Goal: Find specific page/section: Find specific page/section

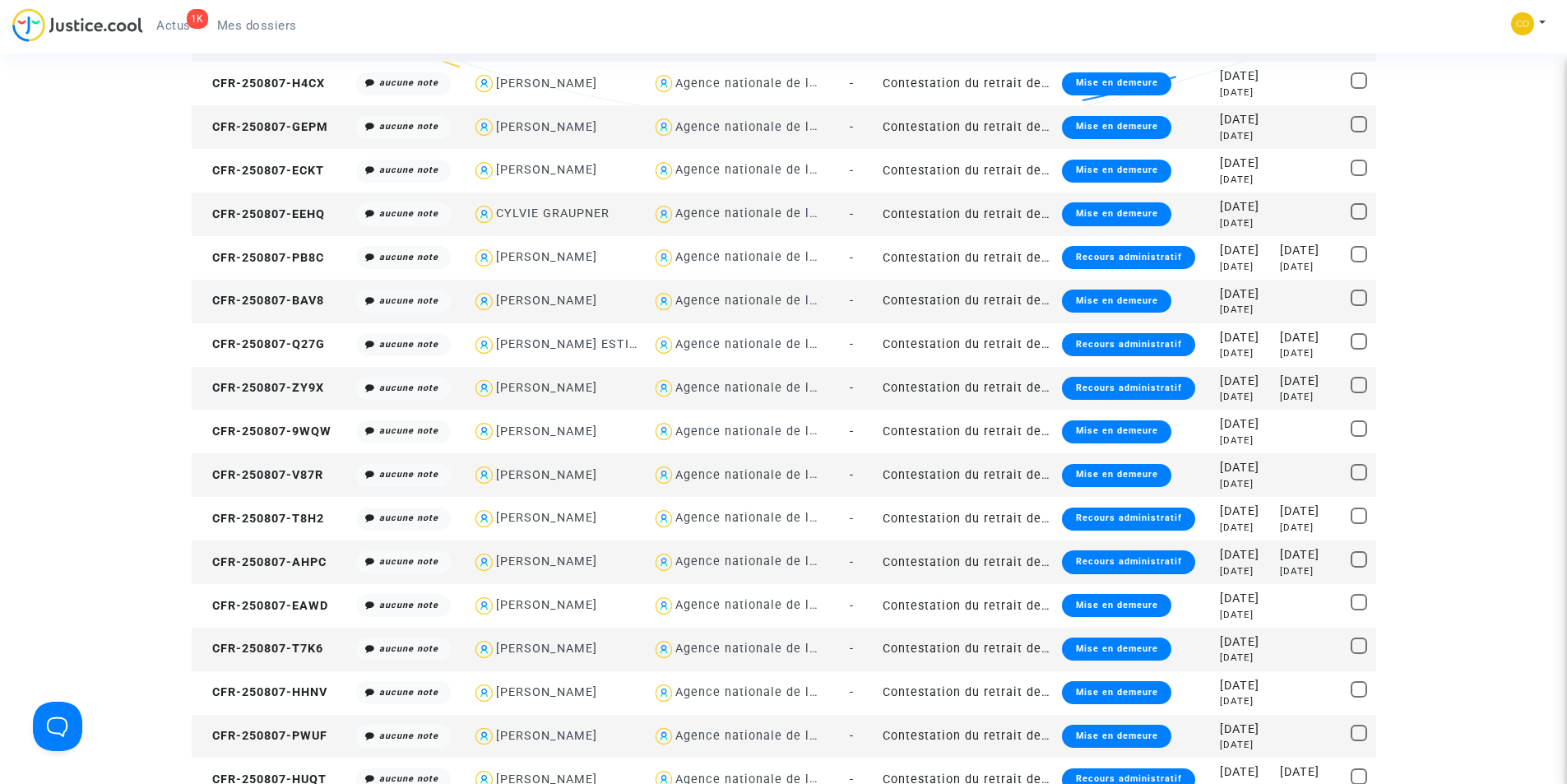
scroll to position [493, 0]
click at [287, 29] on span "Mes dossiers" at bounding box center [257, 25] width 80 height 15
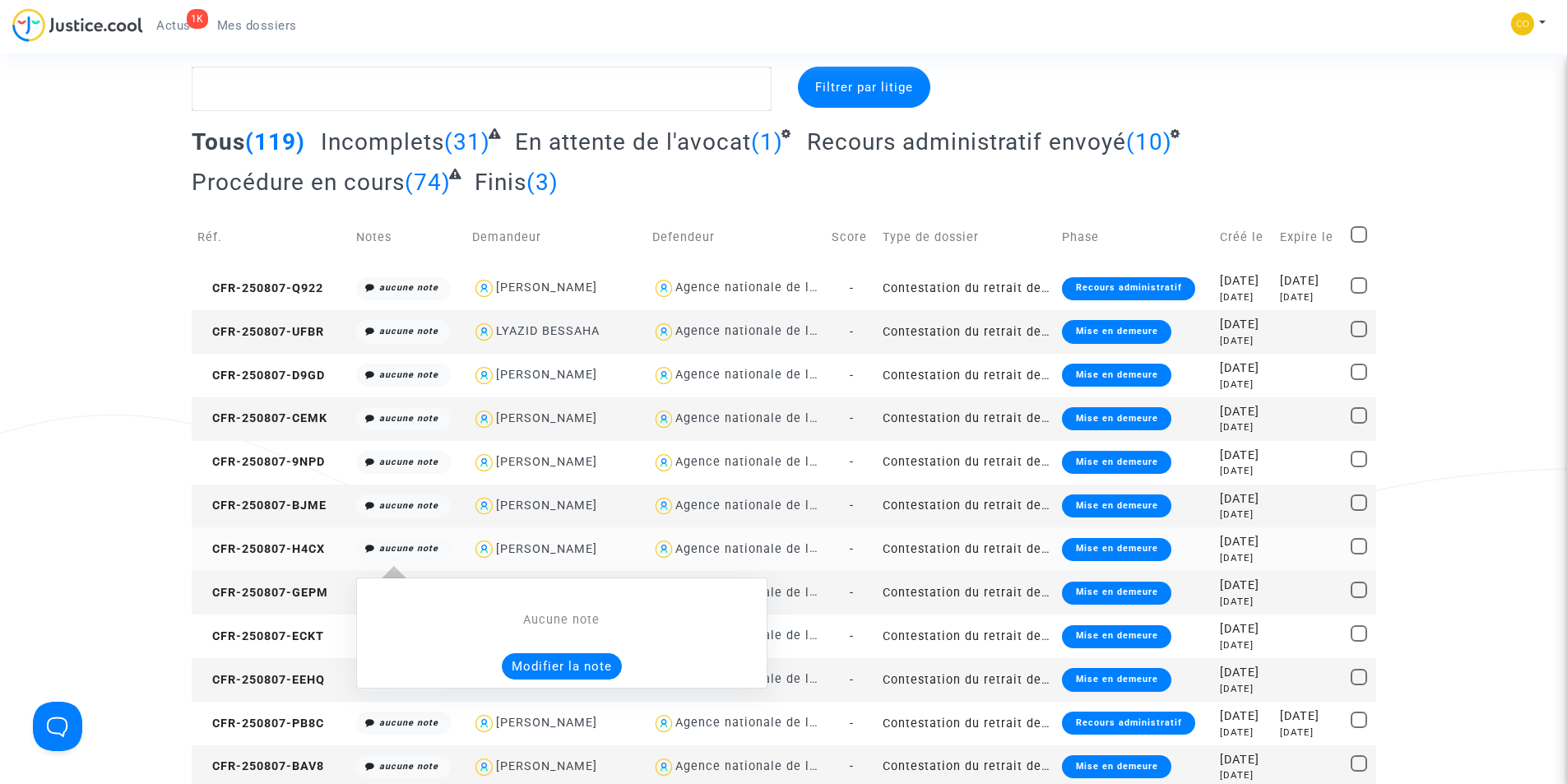
scroll to position [0, 0]
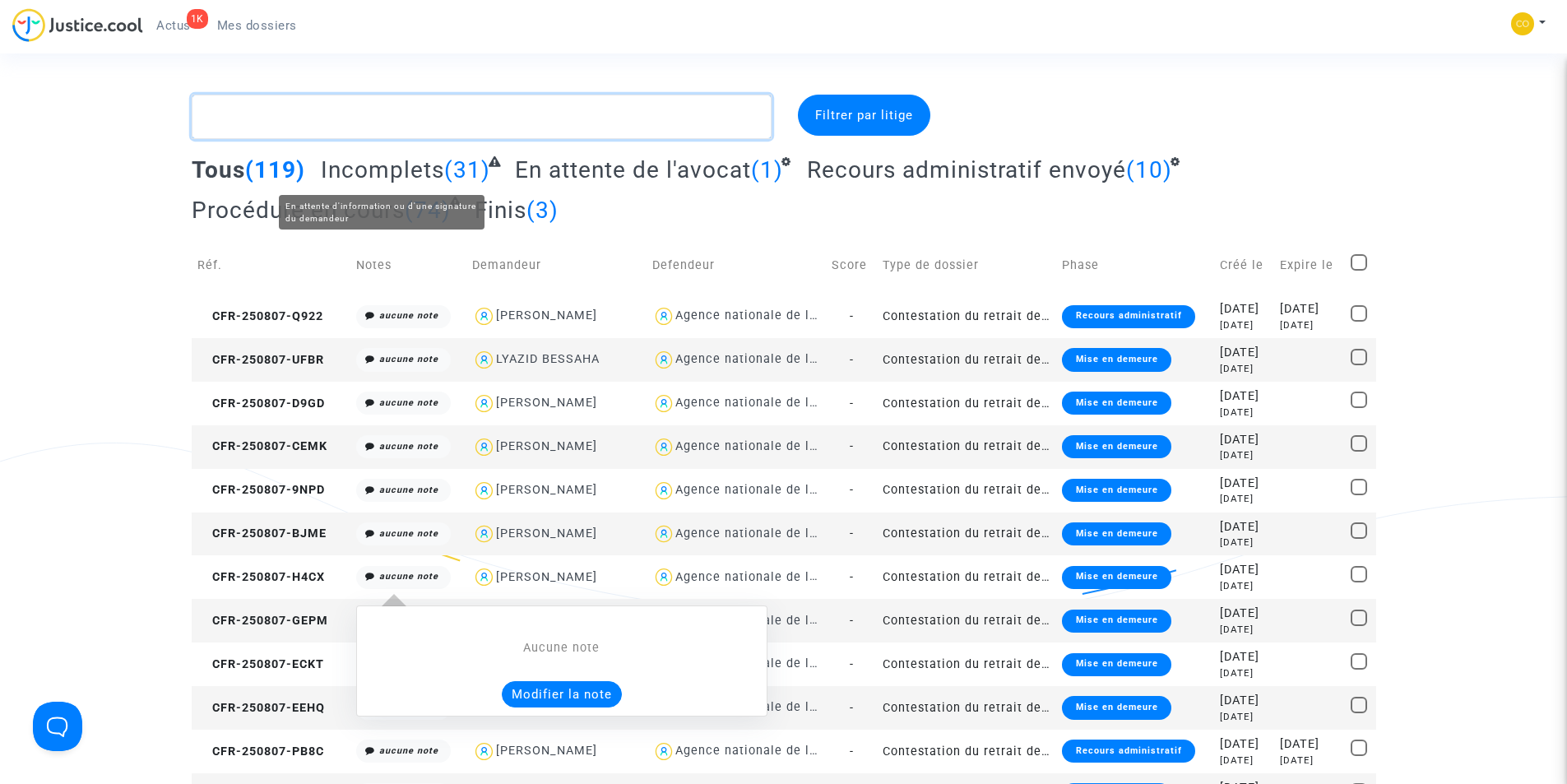
click at [348, 115] on textarea at bounding box center [481, 116] width 580 height 45
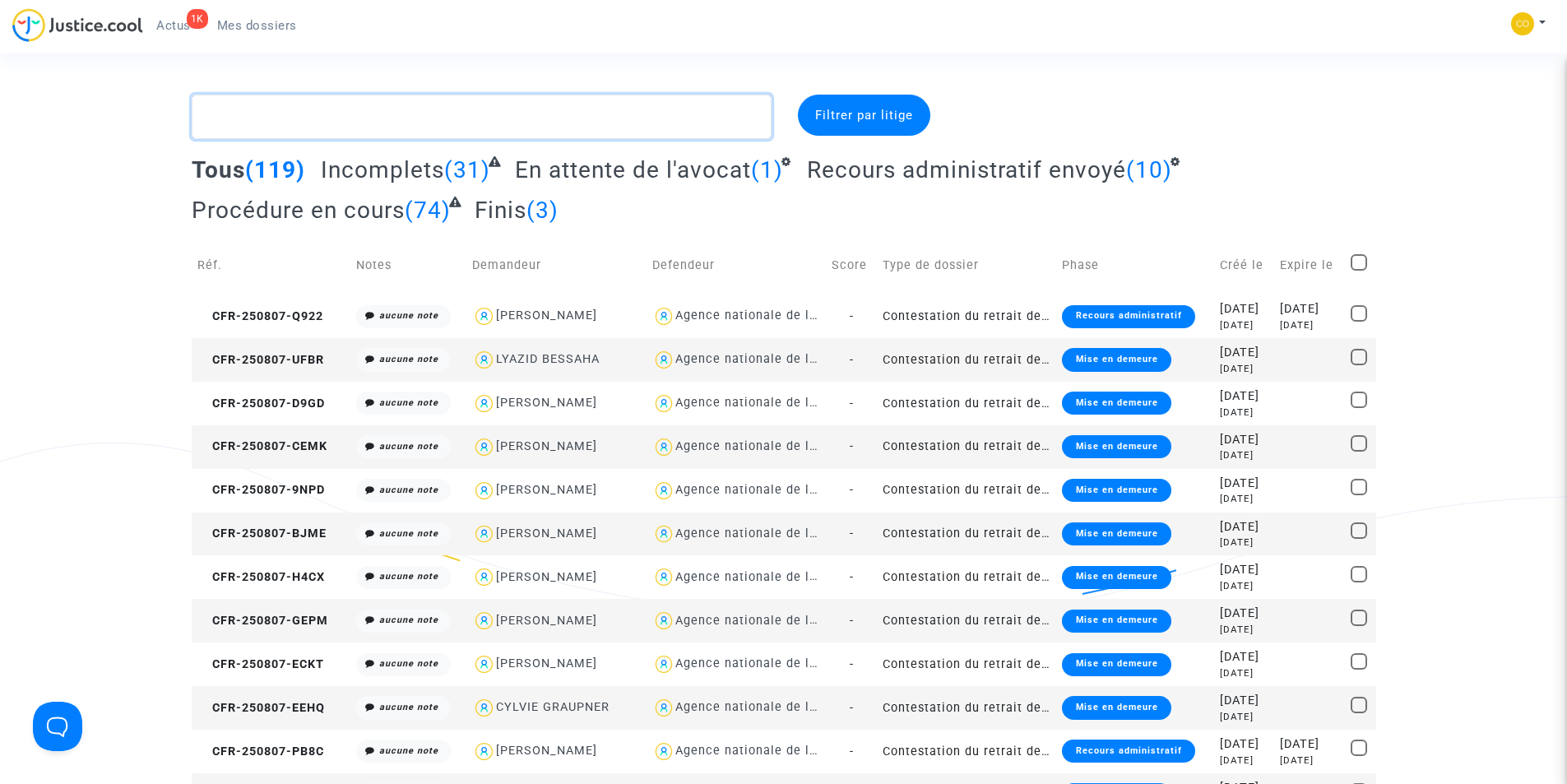
paste textarea "BICHARD"
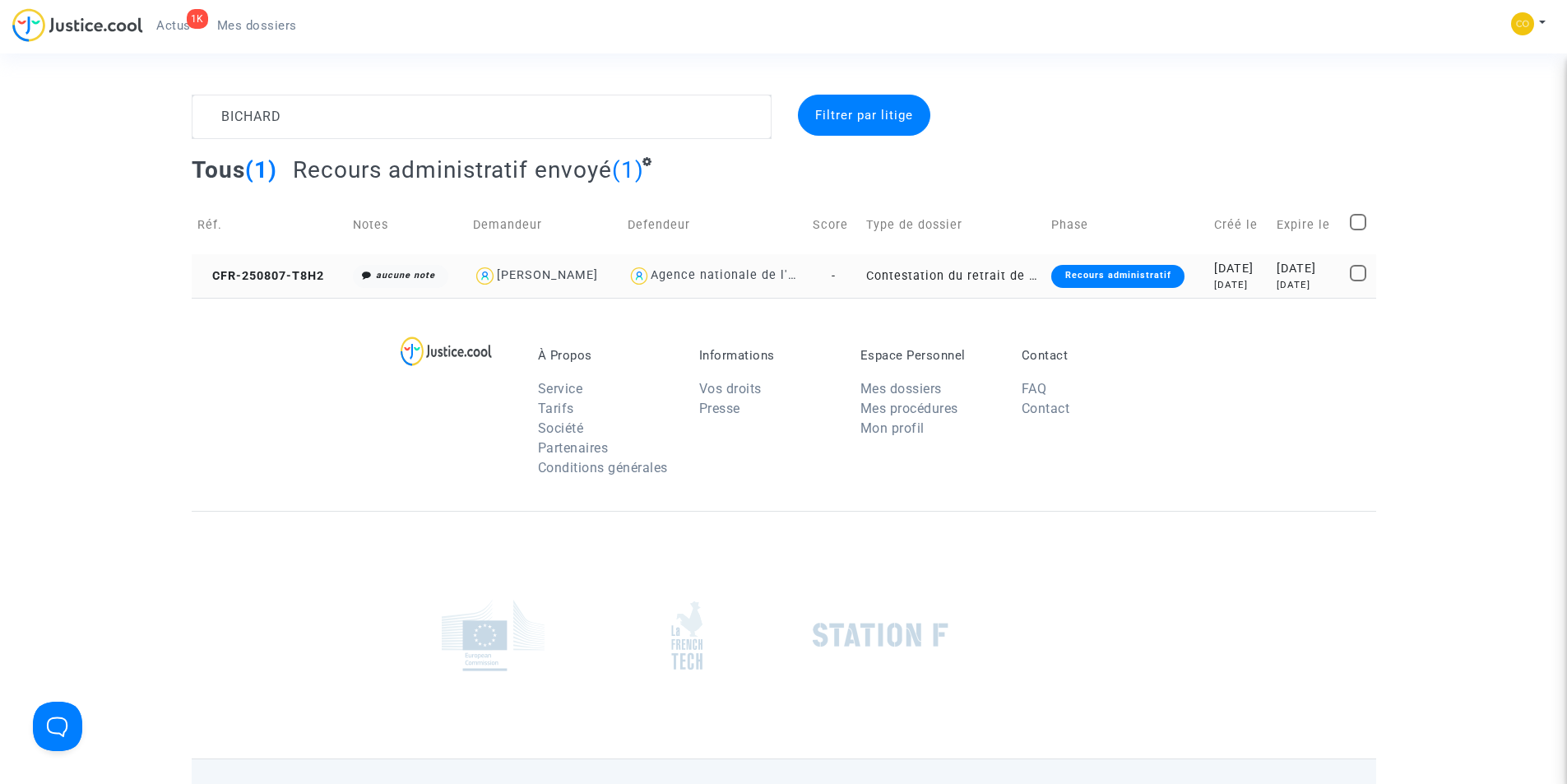
click at [1079, 274] on div "Recours administratif" at bounding box center [1117, 277] width 132 height 23
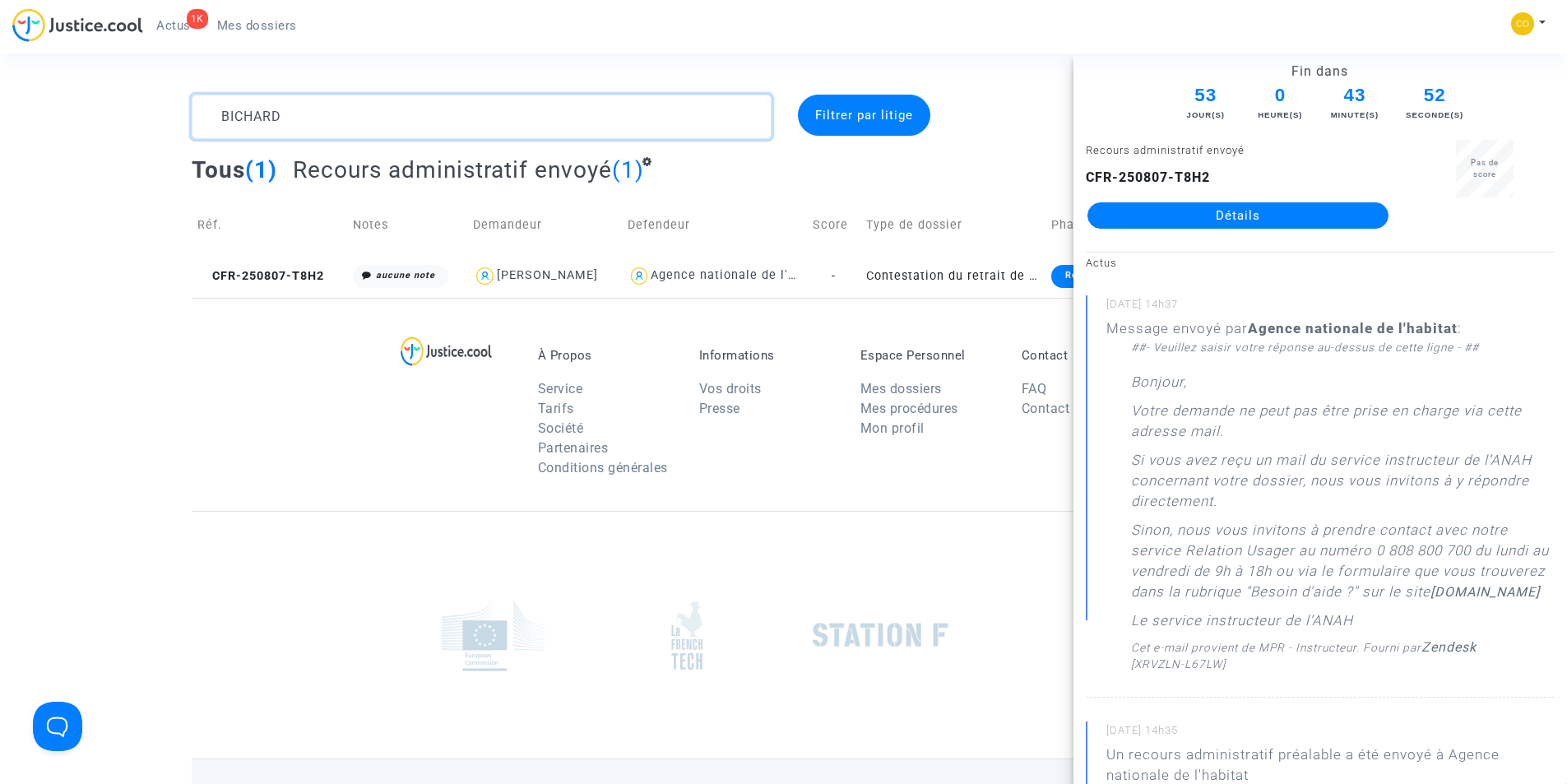
click at [473, 128] on textarea at bounding box center [481, 116] width 580 height 45
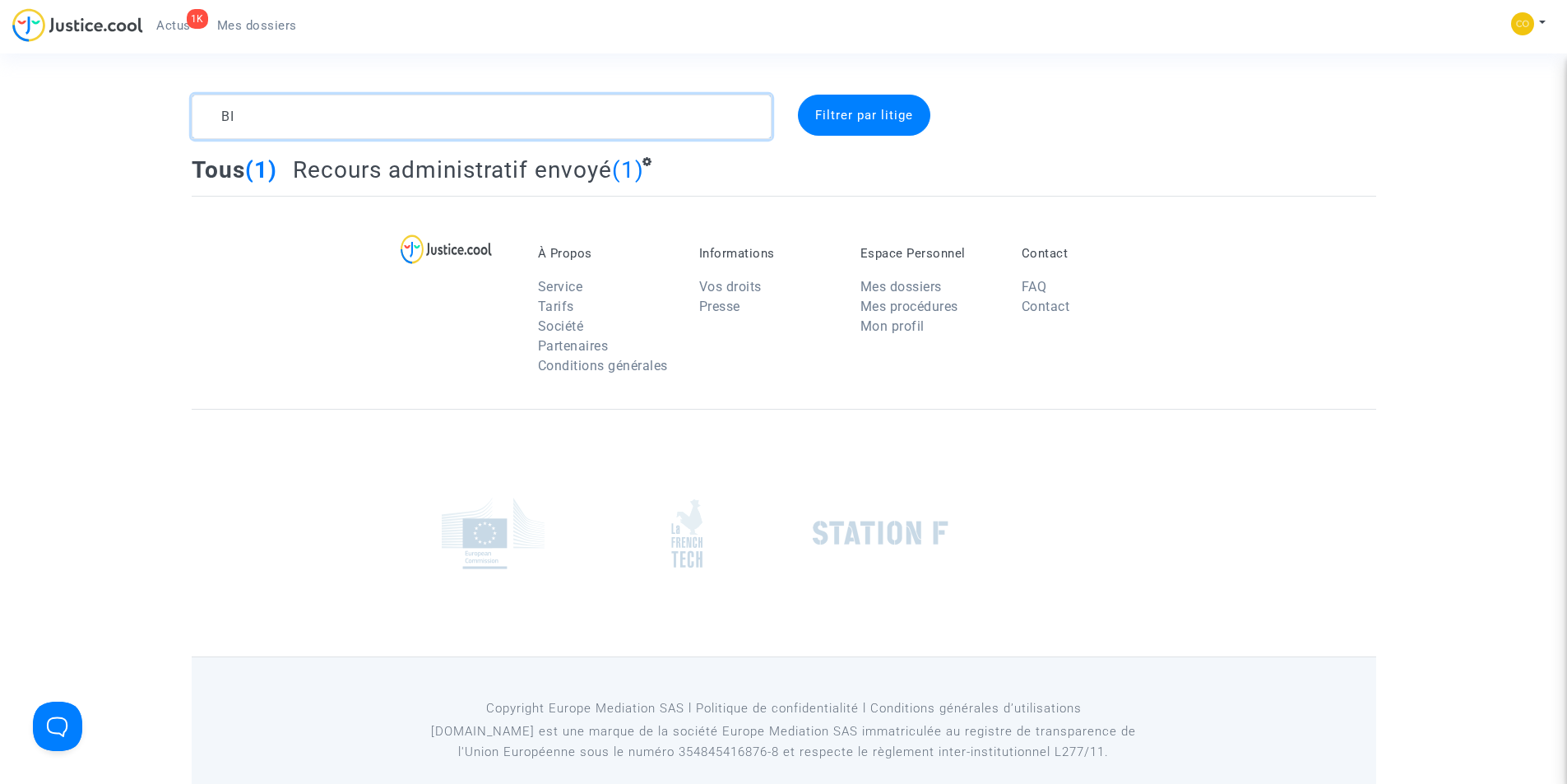
type textarea "B"
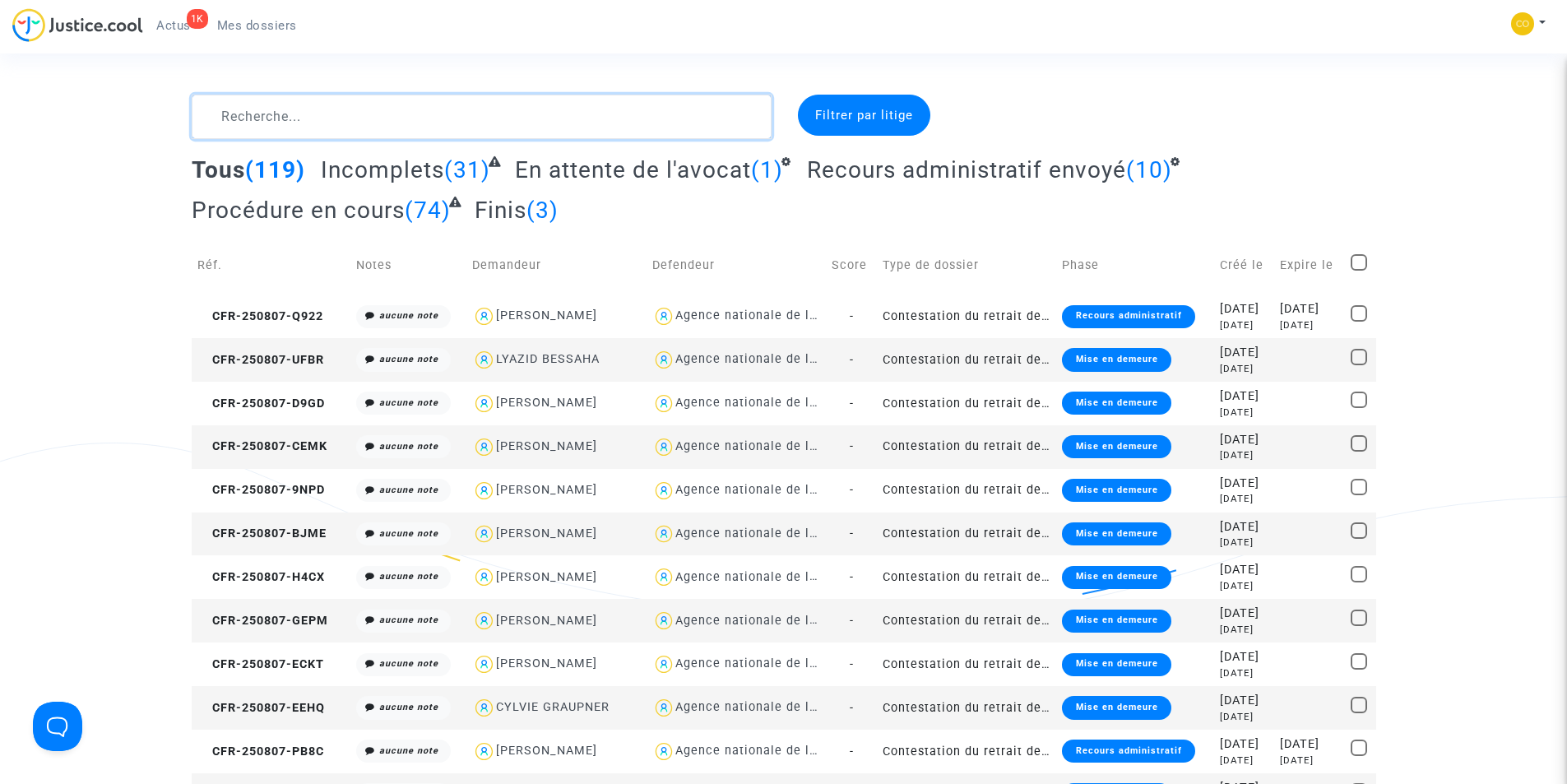
paste textarea "KEBIR"
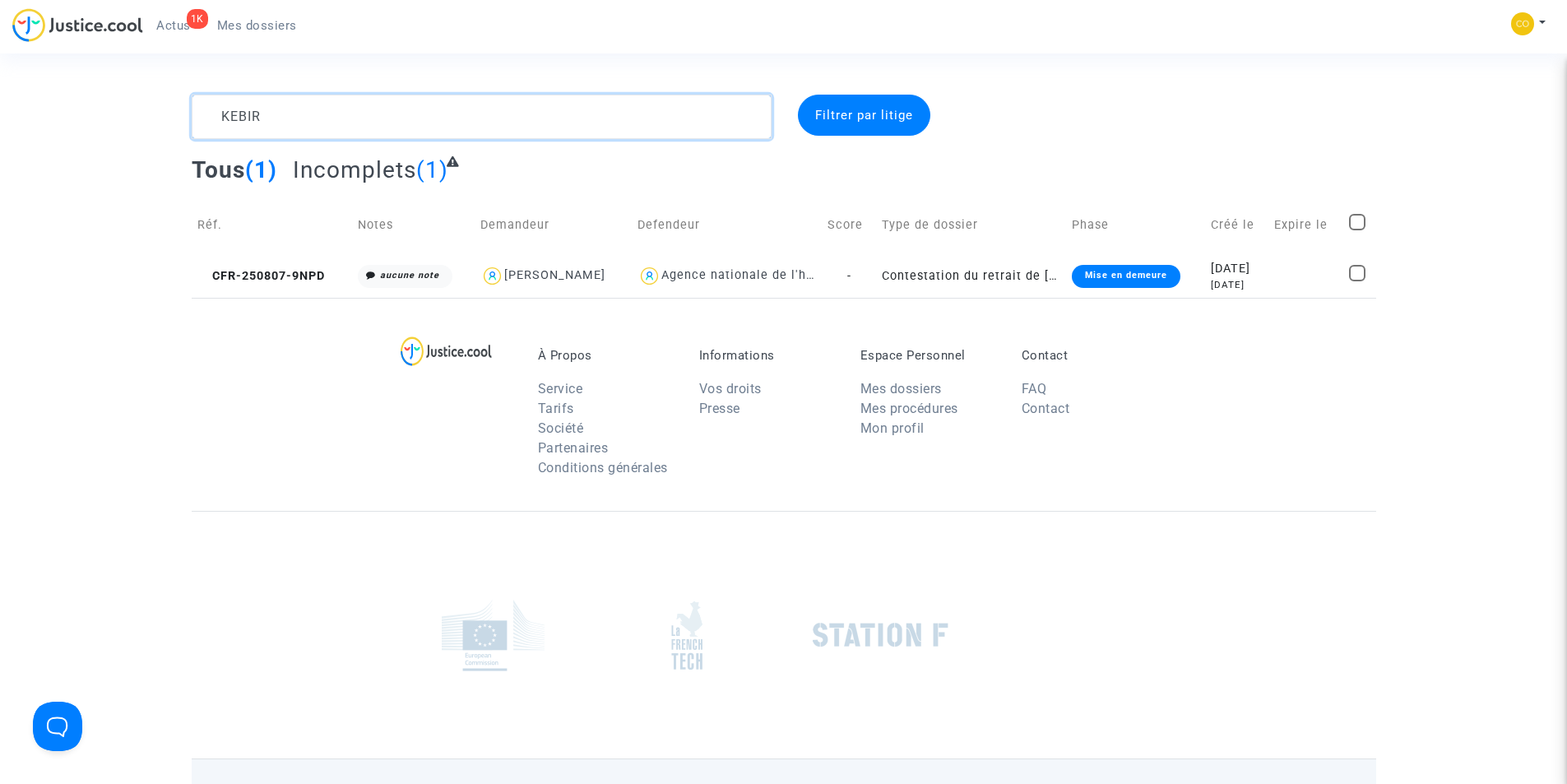
drag, startPoint x: 294, startPoint y: 115, endPoint x: 201, endPoint y: 115, distance: 93.0
click at [201, 115] on textarea at bounding box center [481, 116] width 580 height 45
paste textarea "BOUKHEDOUNI"
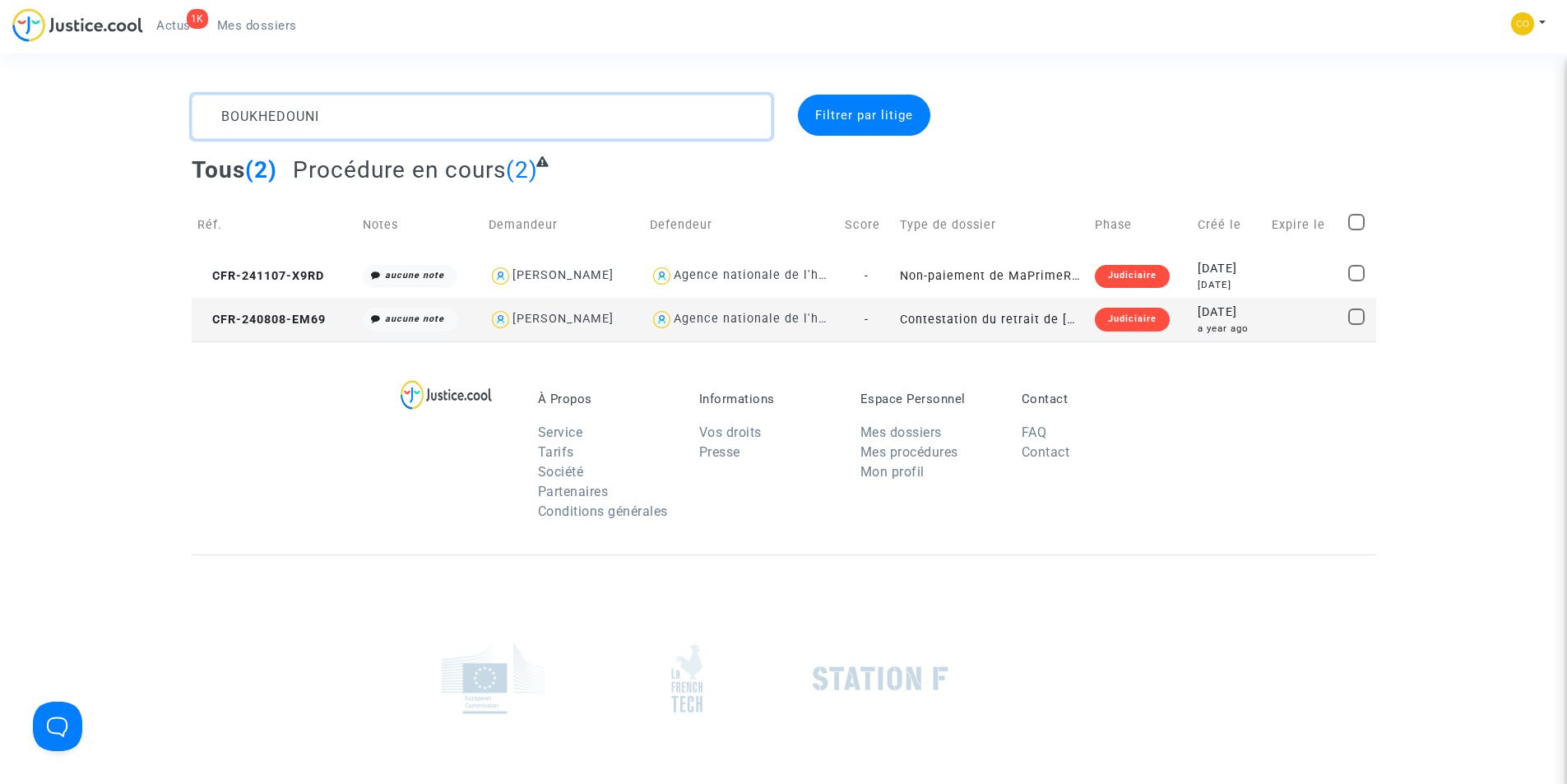
drag, startPoint x: 330, startPoint y: 110, endPoint x: 190, endPoint y: 111, distance: 140.0
click at [190, 111] on div "BOUKHEDOUNI" at bounding box center [482, 116] width 605 height 45
paste textarea "EL [DEMOGRAPHIC_DATA]"
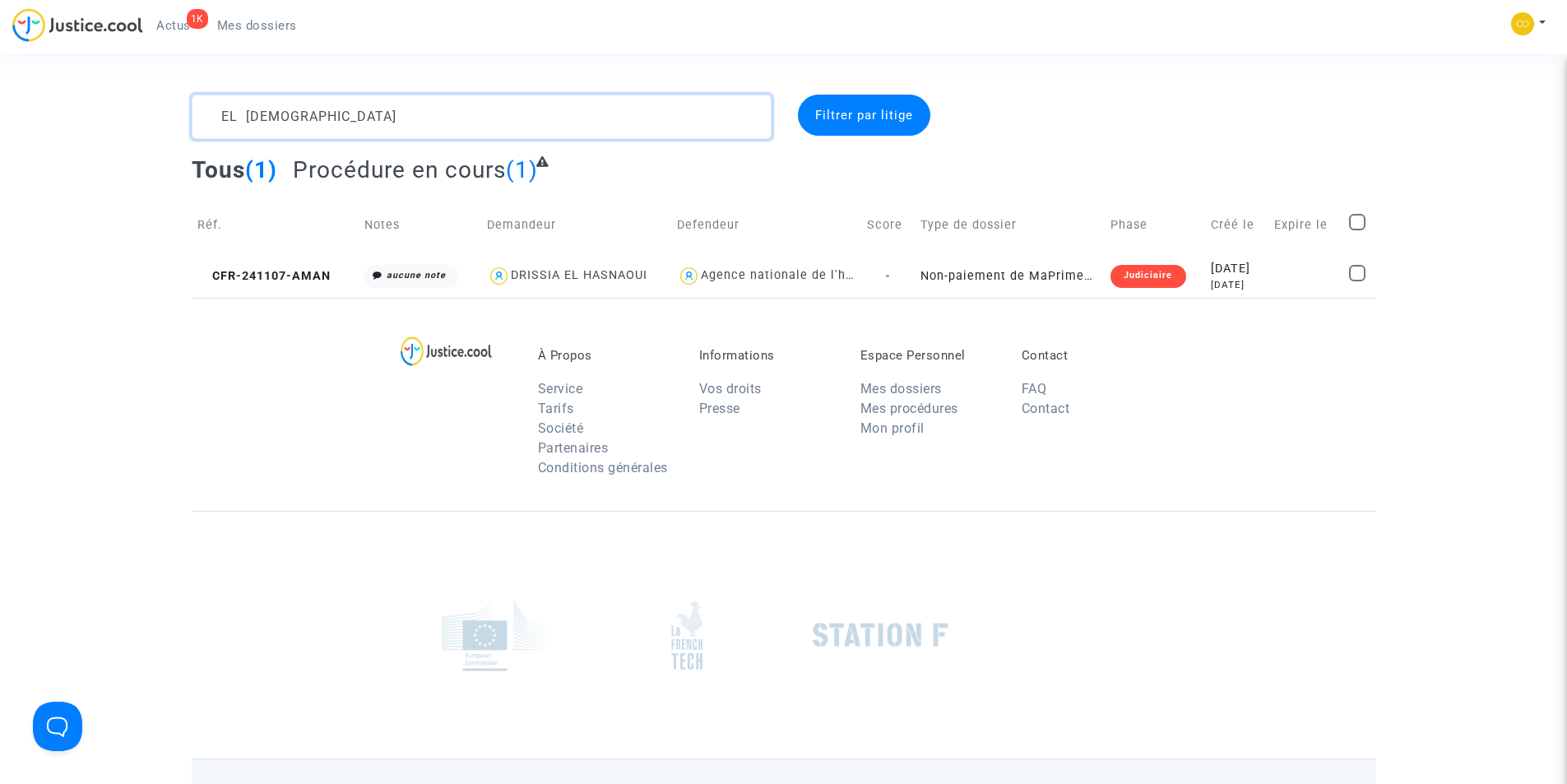
drag, startPoint x: 323, startPoint y: 121, endPoint x: 159, endPoint y: 115, distance: 164.1
click at [159, 115] on div "EL [DEMOGRAPHIC_DATA] Filtrer par litige Tous (1) Procédure en cours (1) Réf. N…" at bounding box center [784, 195] width 1567 height 203
paste textarea "CELIK"
drag, startPoint x: 204, startPoint y: 98, endPoint x: 171, endPoint y: 94, distance: 33.2
click at [172, 94] on section "CELIK Filtrer par litige Tous (1) Procédure en cours (1) Réf. Notes Demandeur D…" at bounding box center [784, 453] width 1567 height 907
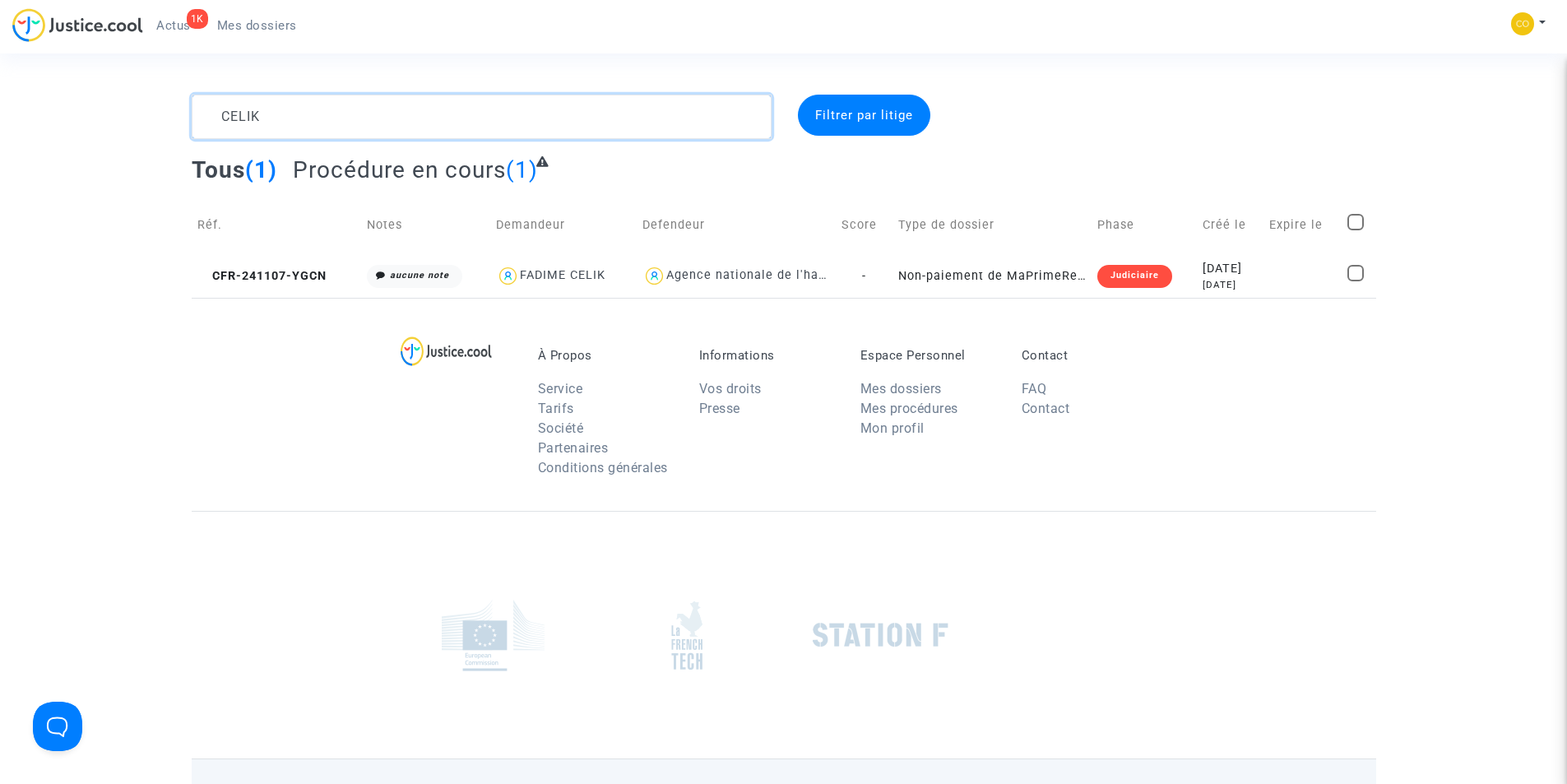
paste textarea "BOUROUMIA"
drag, startPoint x: 213, startPoint y: 127, endPoint x: 141, endPoint y: 135, distance: 72.4
click at [142, 135] on div "BOUROUMIA Filtrer par litige Tous (1) Incomplets (1) Réf. Notes Demandeur Defen…" at bounding box center [784, 195] width 1567 height 203
paste textarea "[PERSON_NAME]"
drag, startPoint x: 267, startPoint y: 116, endPoint x: 208, endPoint y: 116, distance: 59.0
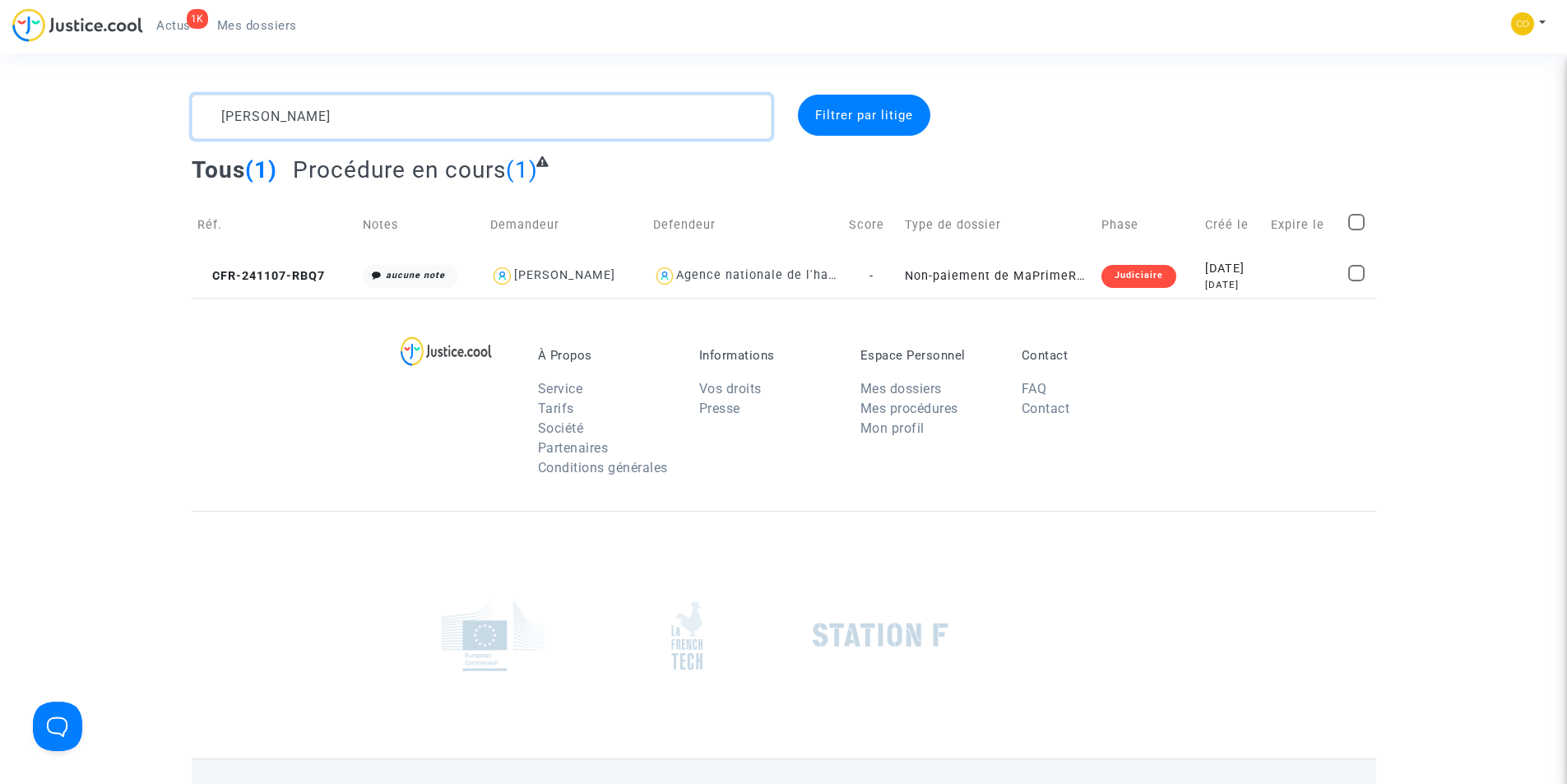
click at [209, 117] on textarea at bounding box center [481, 116] width 580 height 45
paste textarea "CAN"
drag, startPoint x: 253, startPoint y: 110, endPoint x: 191, endPoint y: 121, distance: 63.0
click at [191, 121] on textarea at bounding box center [481, 116] width 580 height 45
paste textarea "[PERSON_NAME]"
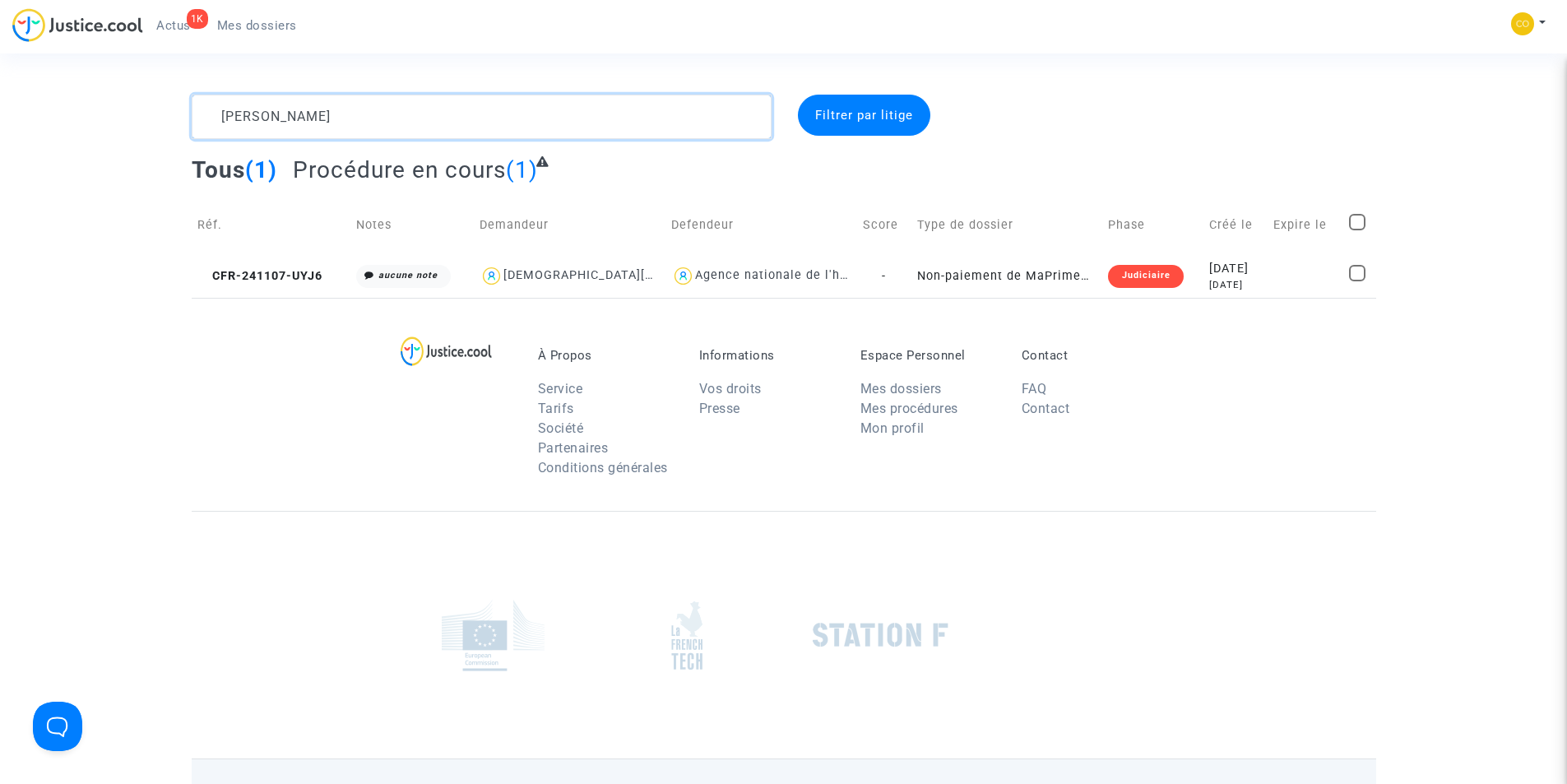
drag, startPoint x: 316, startPoint y: 121, endPoint x: 191, endPoint y: 128, distance: 125.2
click at [191, 128] on textarea at bounding box center [481, 116] width 580 height 45
paste textarea "DAOUDI"
type textarea "DAOUDI"
